Goal: Task Accomplishment & Management: Use online tool/utility

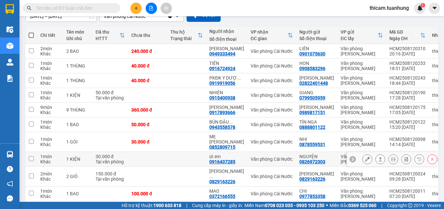
scroll to position [94, 0]
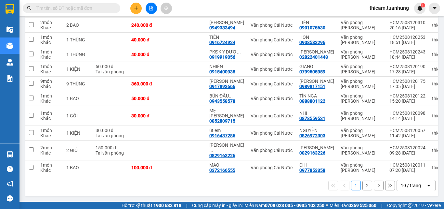
click at [363, 185] on button "2" at bounding box center [368, 185] width 10 height 10
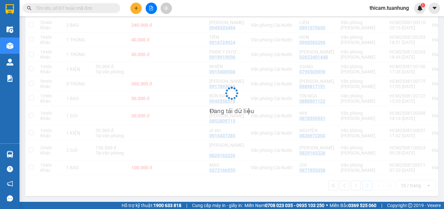
scroll to position [30, 0]
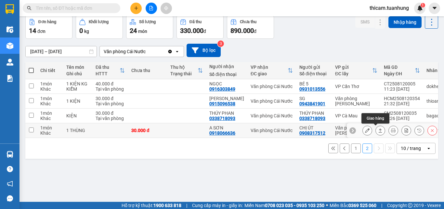
click at [378, 130] on icon at bounding box center [380, 130] width 5 height 5
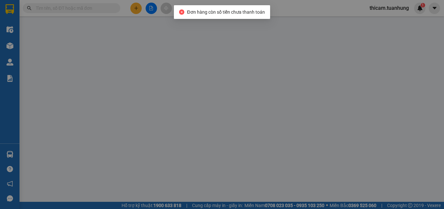
type input "0908317512"
type input "CHỊ ÚT"
type input "0918066636"
type input "A SƠN"
type input "30.000"
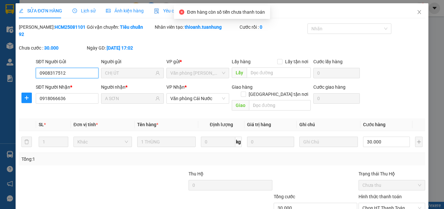
scroll to position [34, 0]
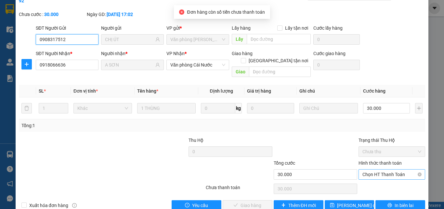
click at [380, 169] on span "Chọn HT Thanh Toán" at bounding box center [392, 174] width 59 height 10
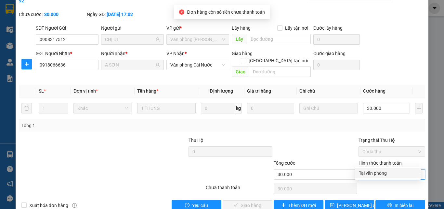
click at [370, 171] on div "Tại văn phòng" at bounding box center [388, 172] width 58 height 7
type input "0"
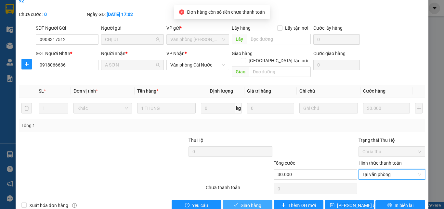
click at [247, 201] on span "Giao hàng" at bounding box center [251, 204] width 21 height 7
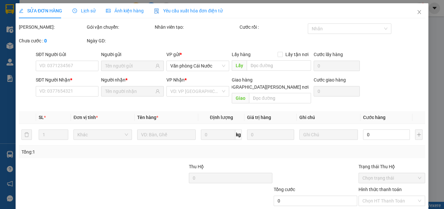
type input "0908317512"
type input "CHỊ ÚT"
type input "0918066636"
type input "A SƠN"
type input "30.000"
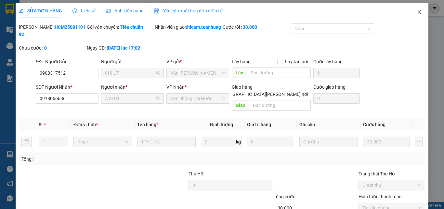
click at [412, 13] on span "Close" at bounding box center [420, 12] width 18 height 18
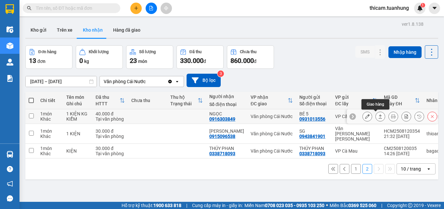
click at [379, 115] on icon at bounding box center [381, 116] width 4 height 4
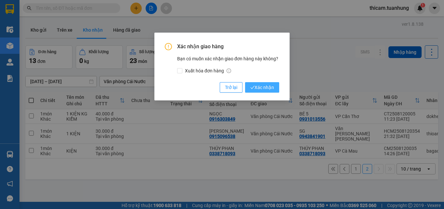
click at [266, 86] on span "Xác nhận" at bounding box center [263, 87] width 24 height 7
